Goal: Information Seeking & Learning: Learn about a topic

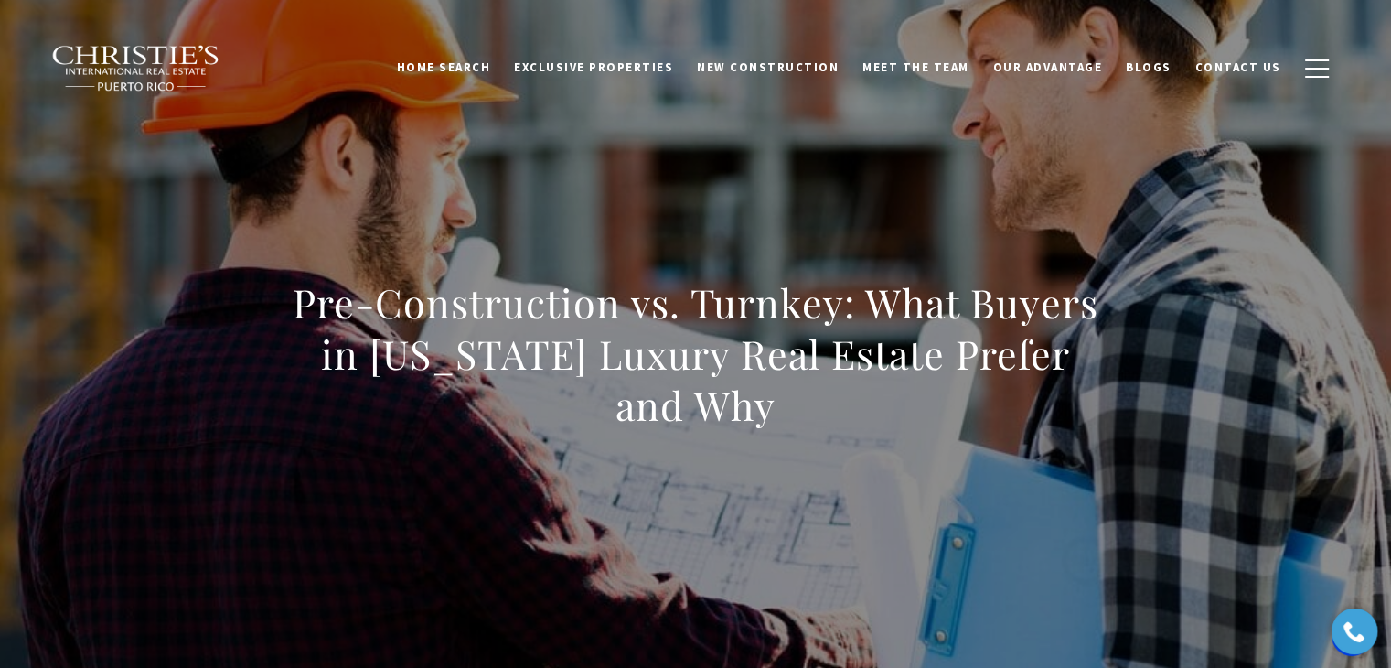
click at [759, 122] on div "Pre-Construction vs. Turnkey: What Buyers in Puerto Rico Luxury Real Estate Pre…" at bounding box center [696, 365] width 1280 height 549
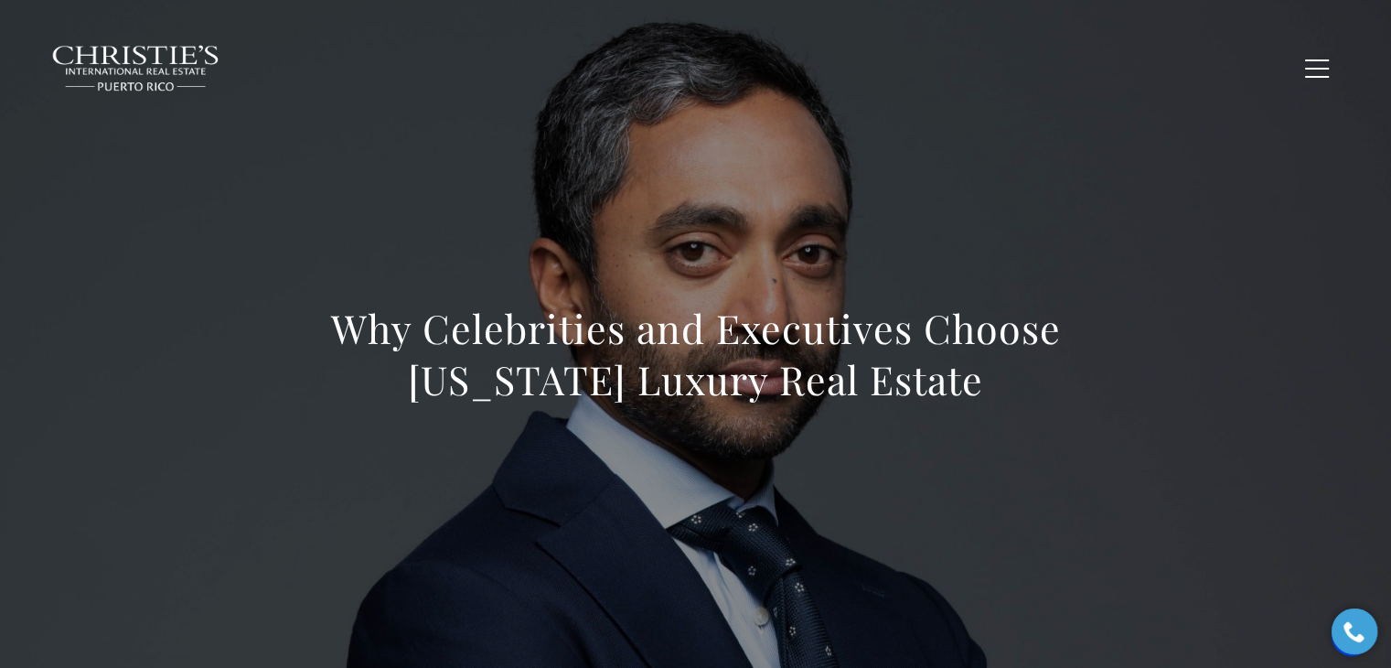
drag, startPoint x: 651, startPoint y: 188, endPoint x: 705, endPoint y: 70, distance: 129.7
click at [662, 170] on div "Why Celebrities and Executives Choose Puerto Rico Luxury Real Estate" at bounding box center [696, 365] width 1280 height 549
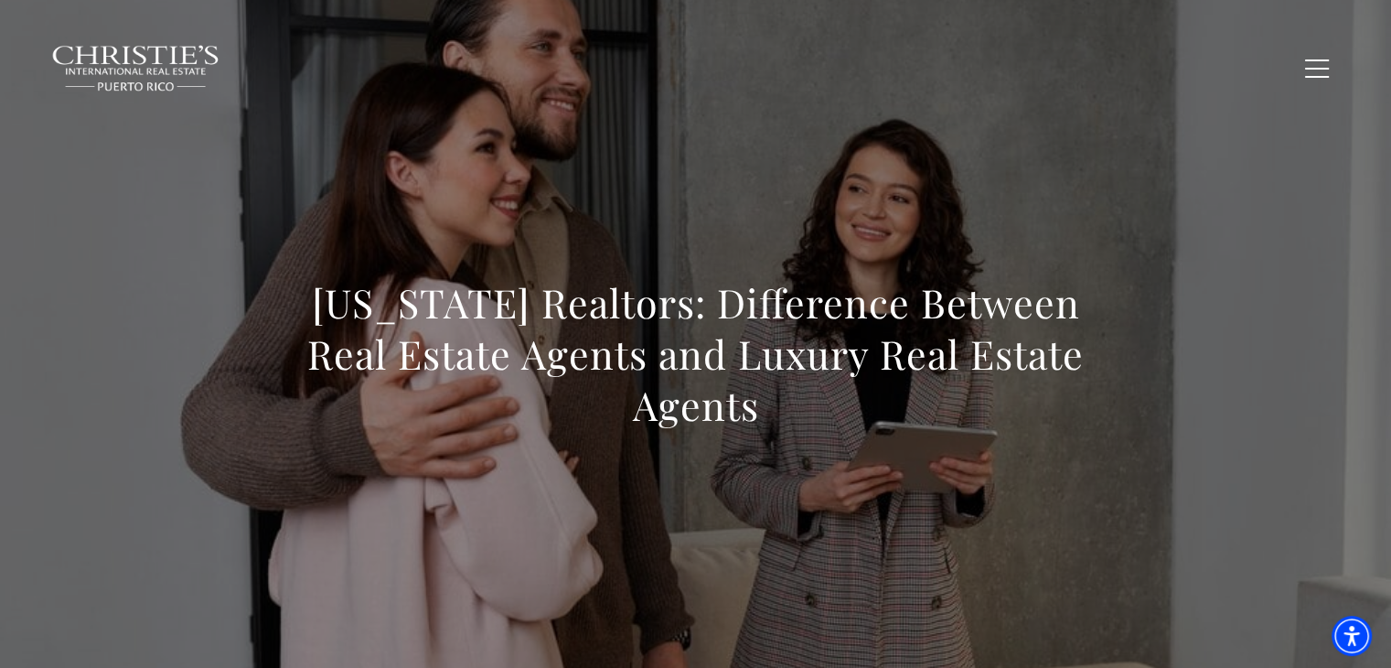
drag, startPoint x: 588, startPoint y: 213, endPoint x: 645, endPoint y: 144, distance: 89.7
click at [599, 207] on div "[US_STATE] Realtors: Difference Between Real Estate Agents and Luxury Real Esta…" at bounding box center [696, 365] width 1280 height 549
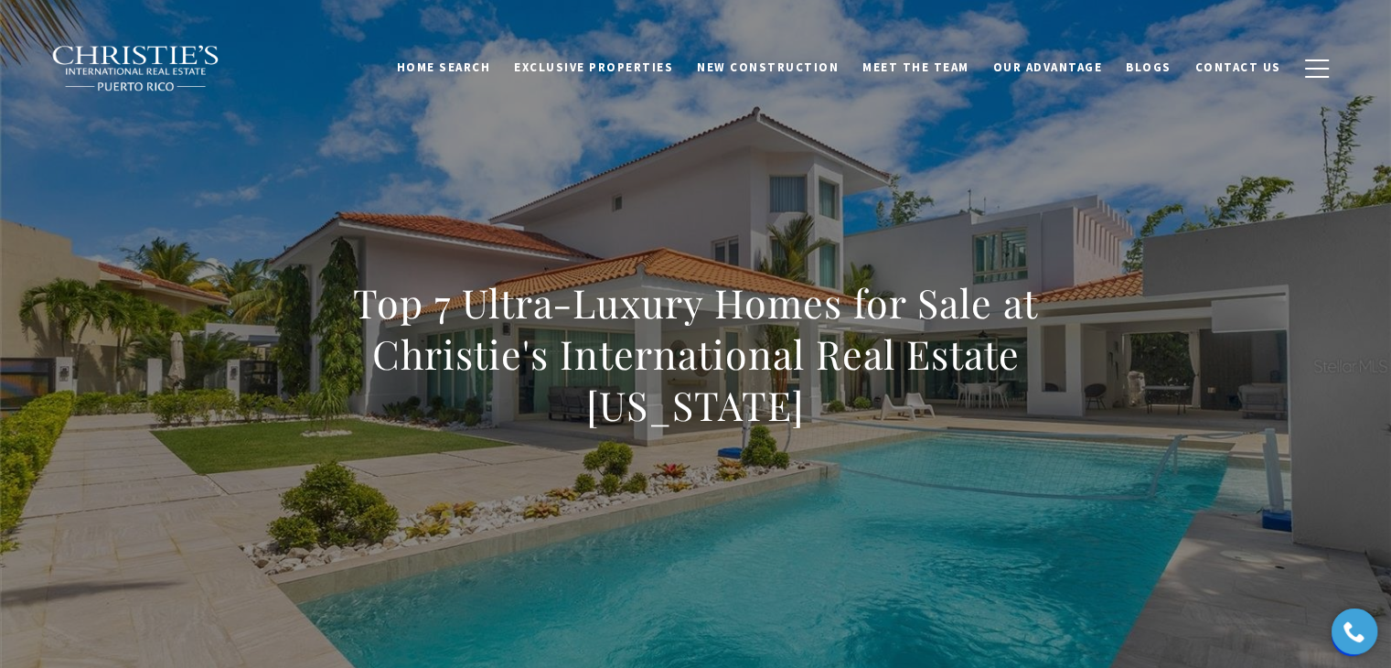
click at [449, 153] on div "Top 7 Ultra-Luxury Homes for Sale at Christie's International Real Estate Puert…" at bounding box center [696, 365] width 1280 height 549
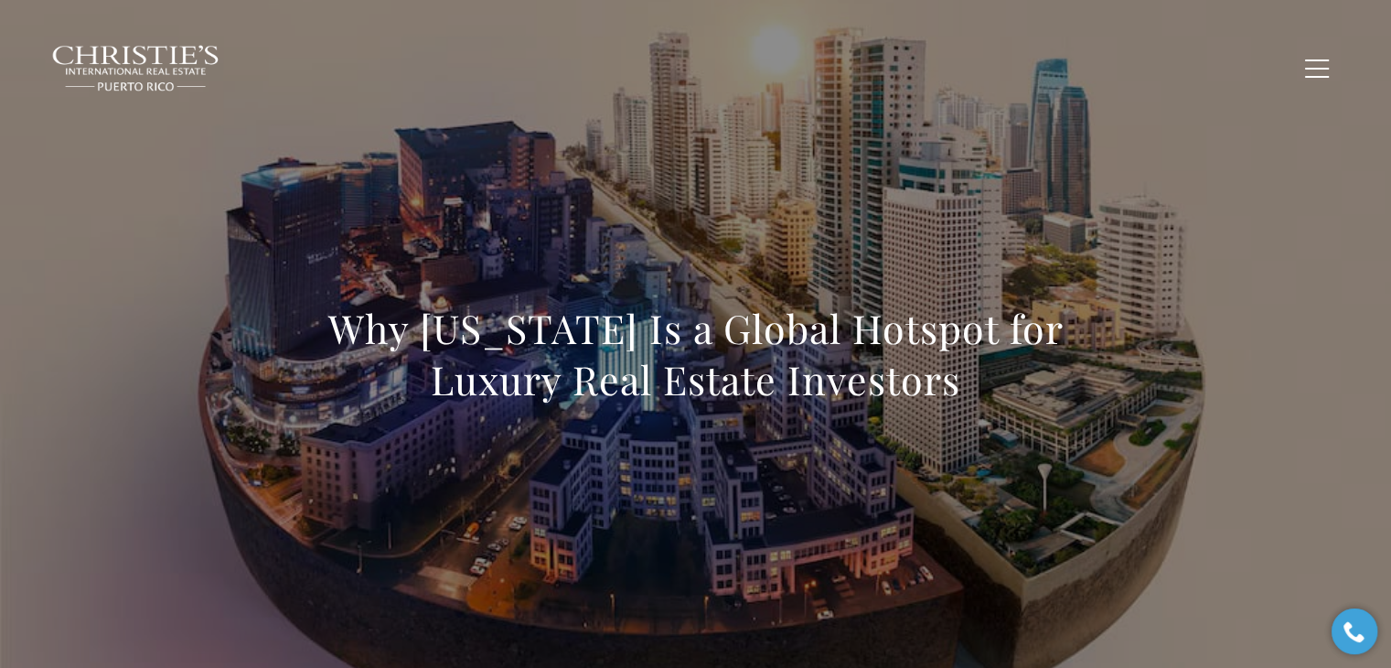
drag, startPoint x: 699, startPoint y: 123, endPoint x: 741, endPoint y: 34, distance: 98.2
click at [700, 121] on div "Why Puerto Rico Is a Global Hotspot for Luxury Real Estate Investors" at bounding box center [696, 365] width 1280 height 549
